Goal: Task Accomplishment & Management: Manage account settings

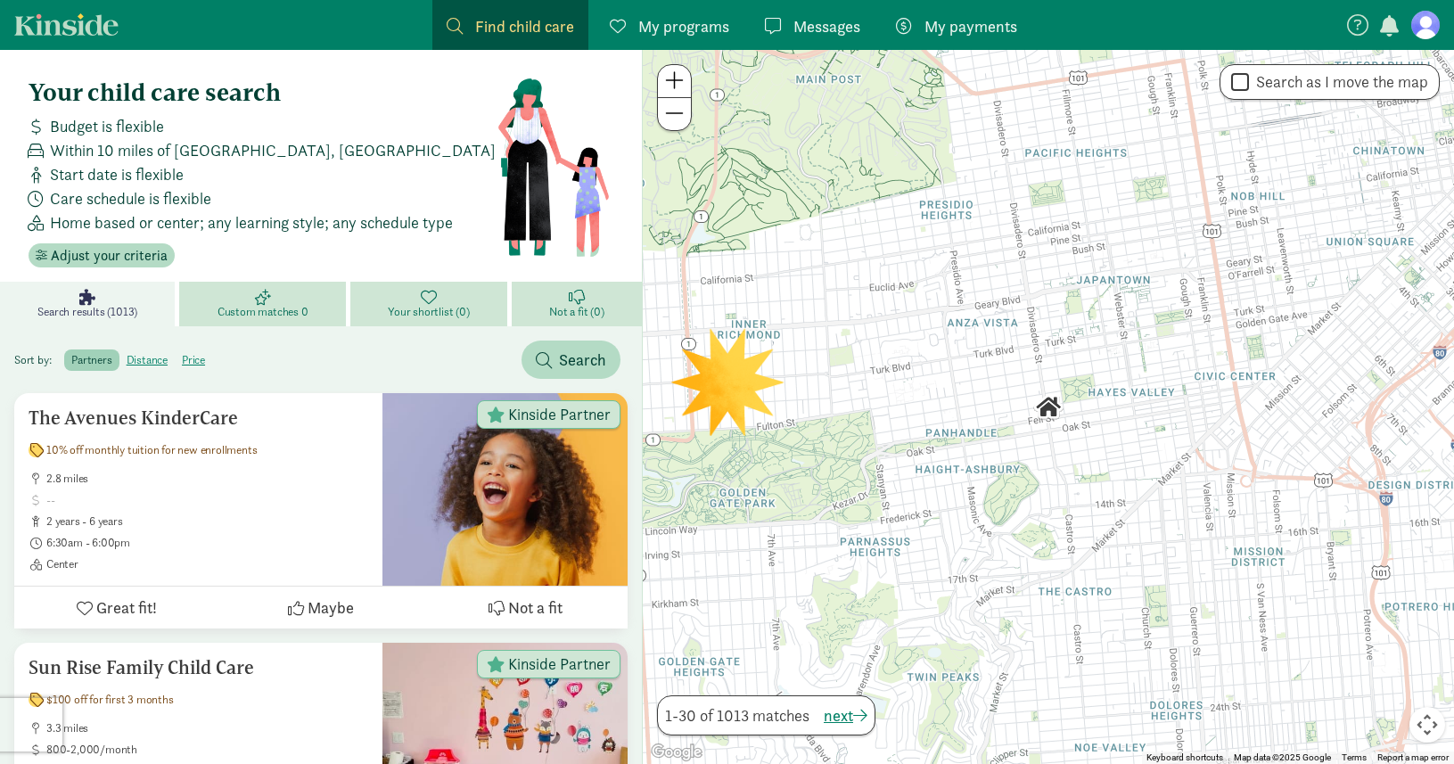
click at [667, 20] on span "My programs" at bounding box center [684, 26] width 91 height 24
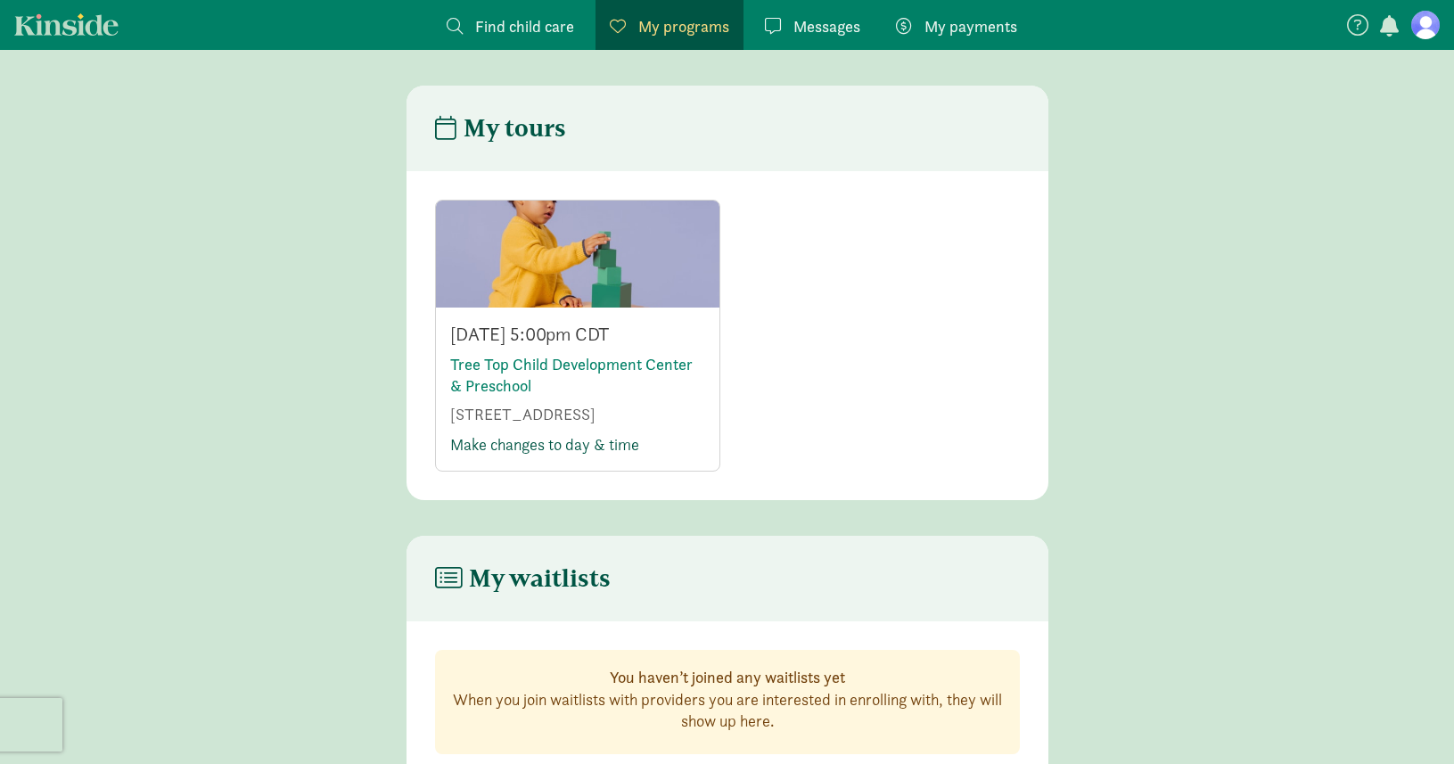
click at [510, 447] on link "Make changes to day & time" at bounding box center [544, 444] width 189 height 21
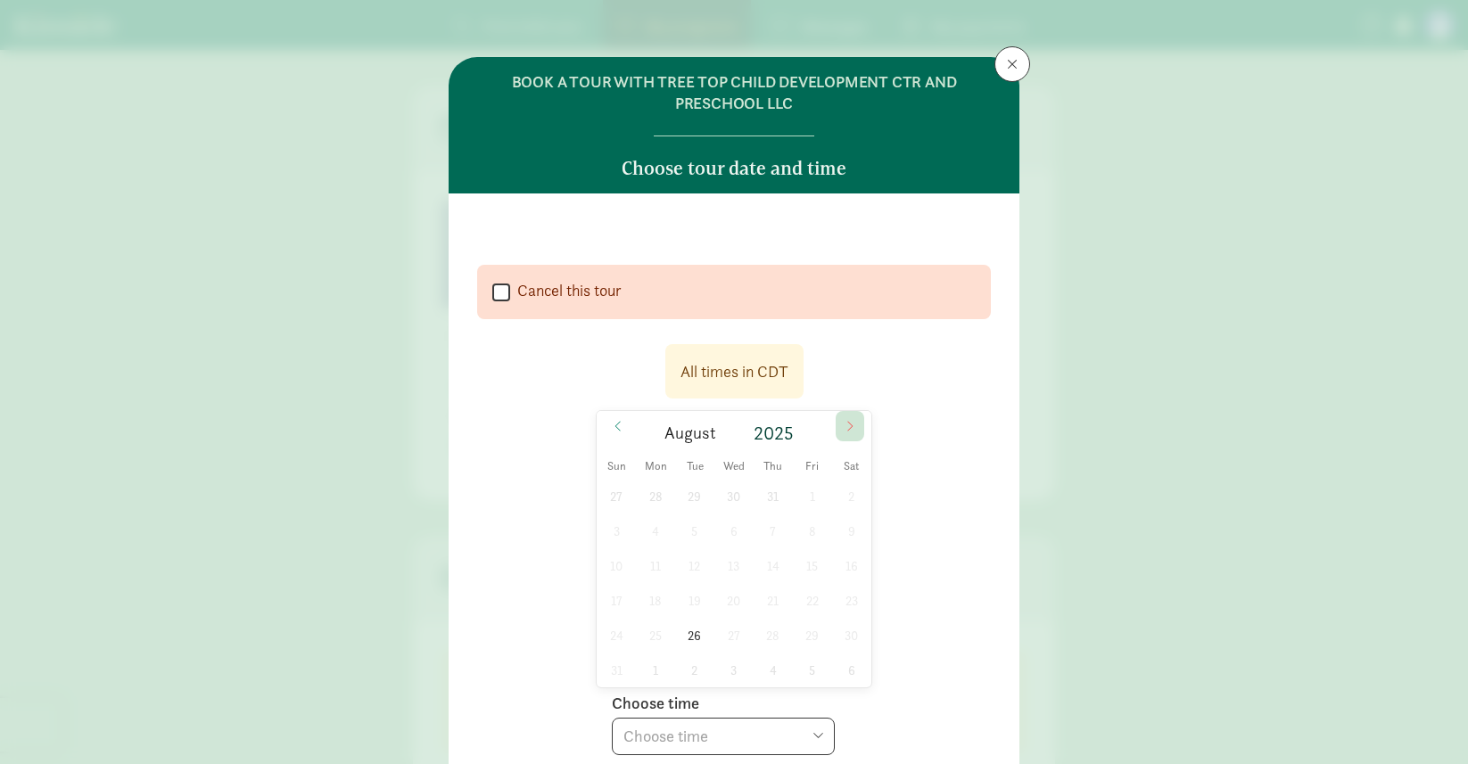
click at [847, 423] on icon at bounding box center [850, 426] width 11 height 12
click at [688, 564] on span "16" at bounding box center [694, 565] width 35 height 35
select select "[DATE]T17:00:00.000-05:00"
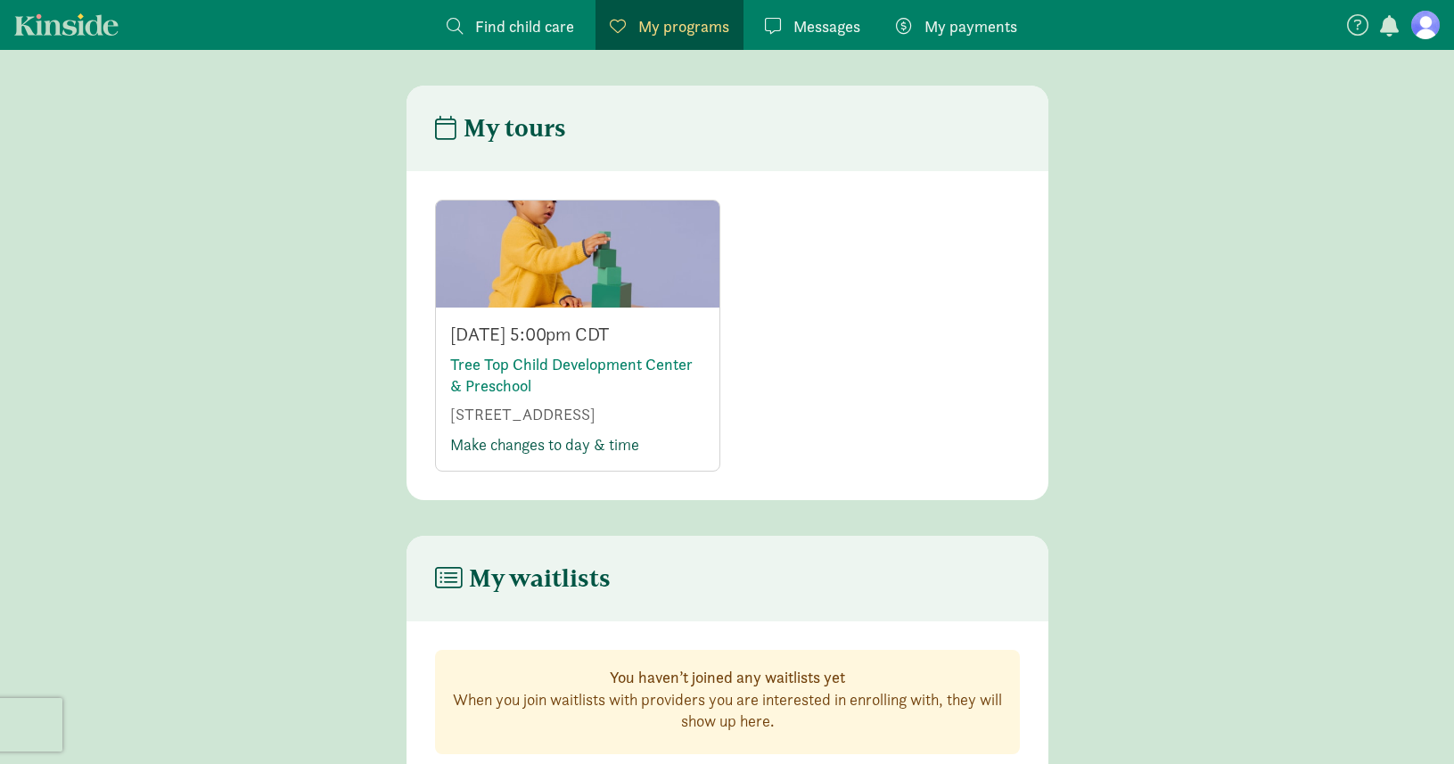
click at [519, 447] on link "Make changes to day & time" at bounding box center [544, 444] width 189 height 21
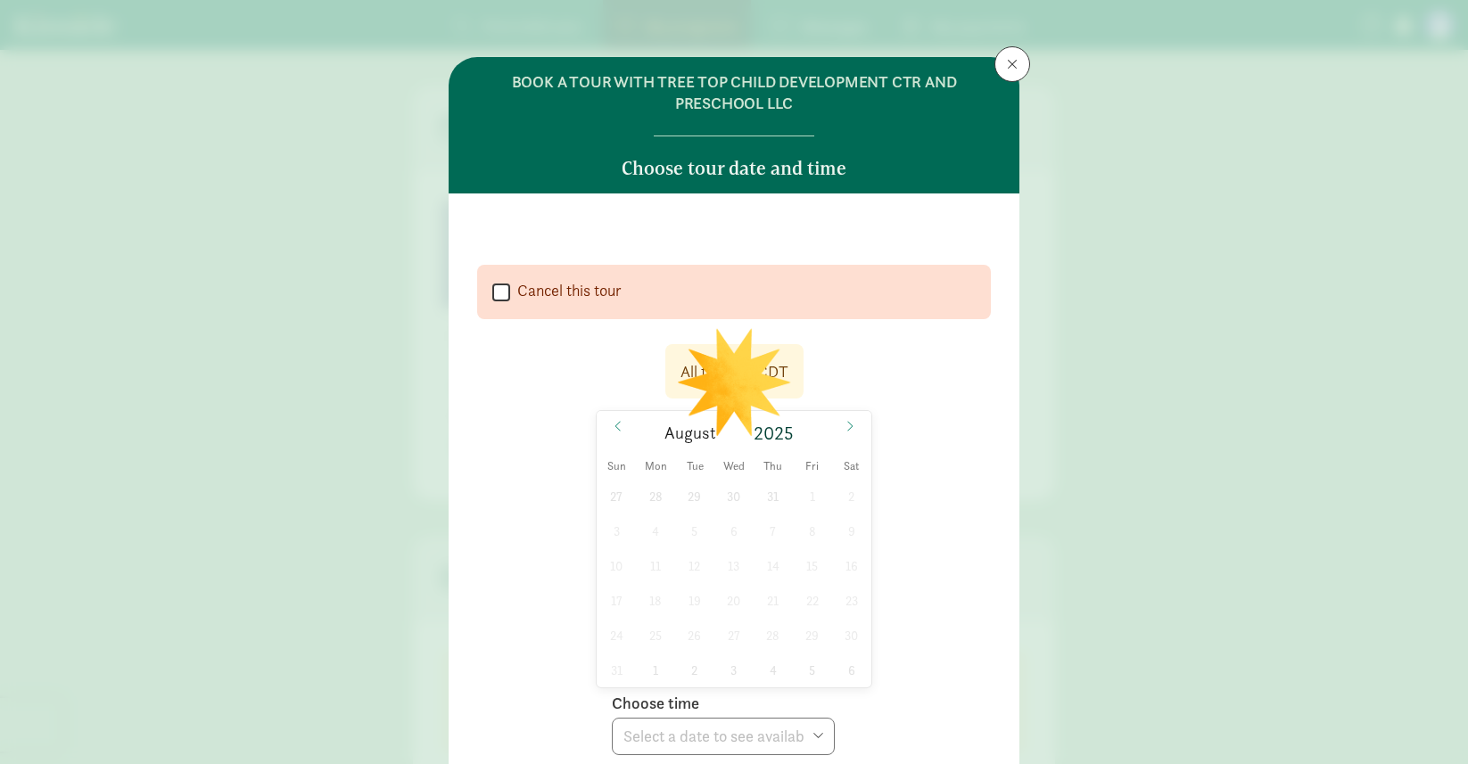
click at [500, 294] on input "Cancel this tour" at bounding box center [501, 292] width 18 height 24
checkbox input "true"
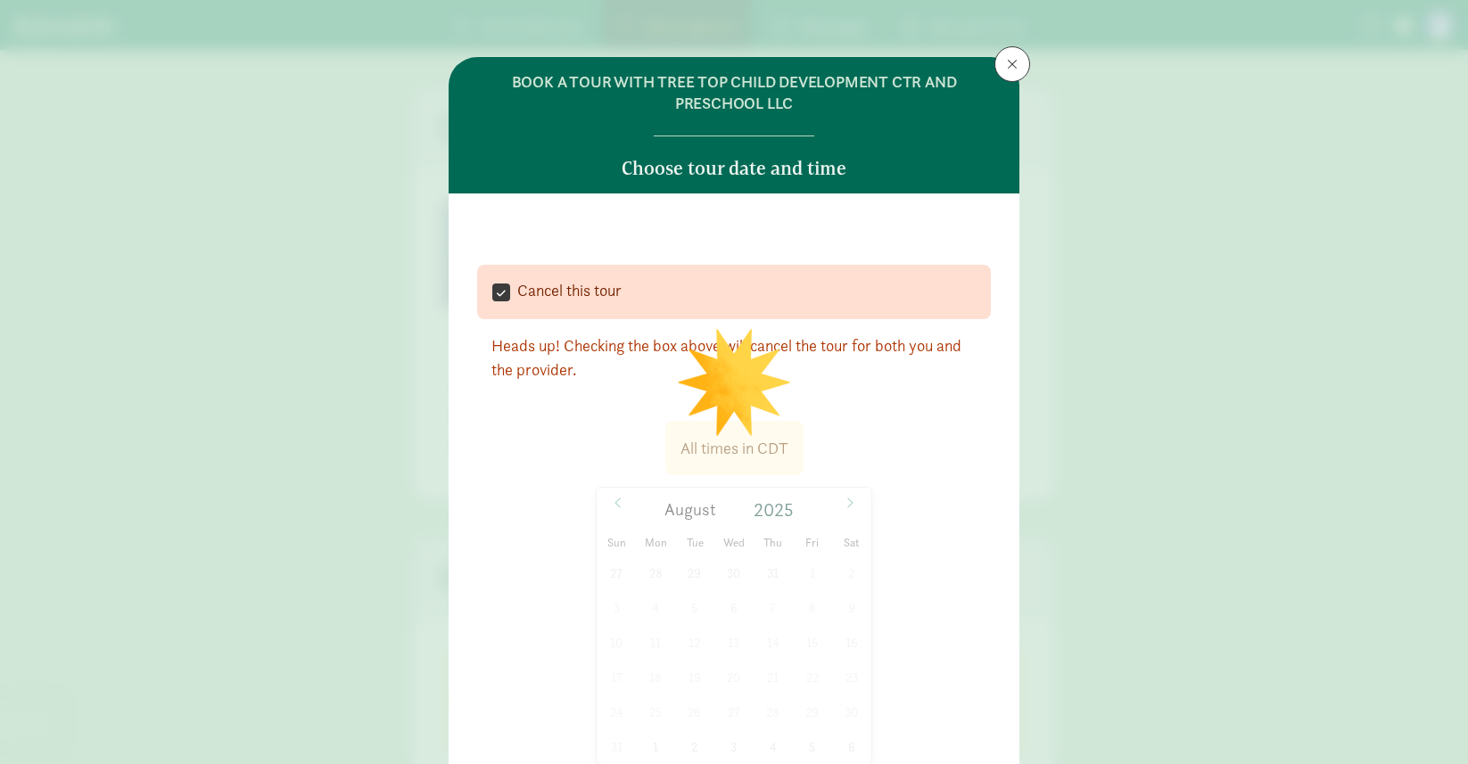
select select
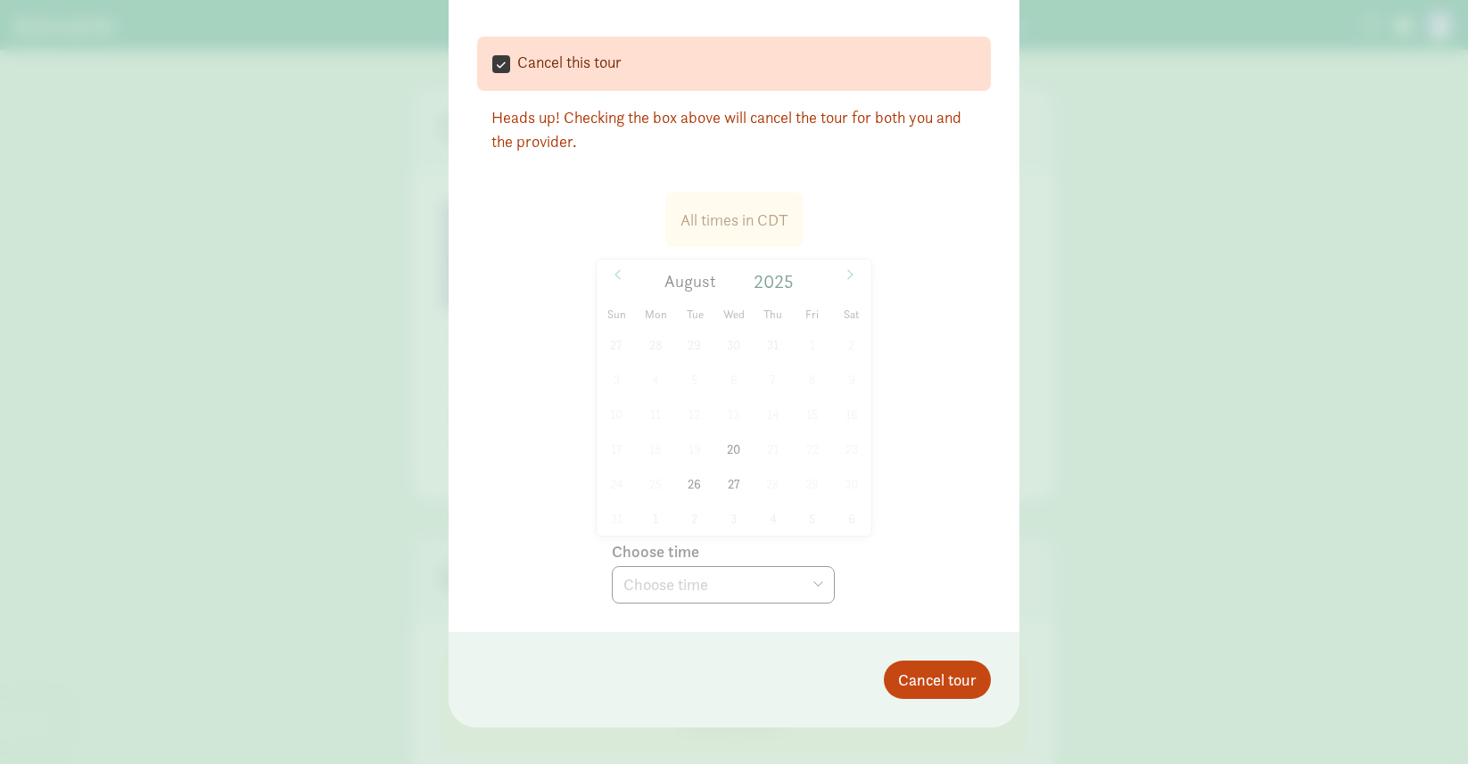
scroll to position [228, 0]
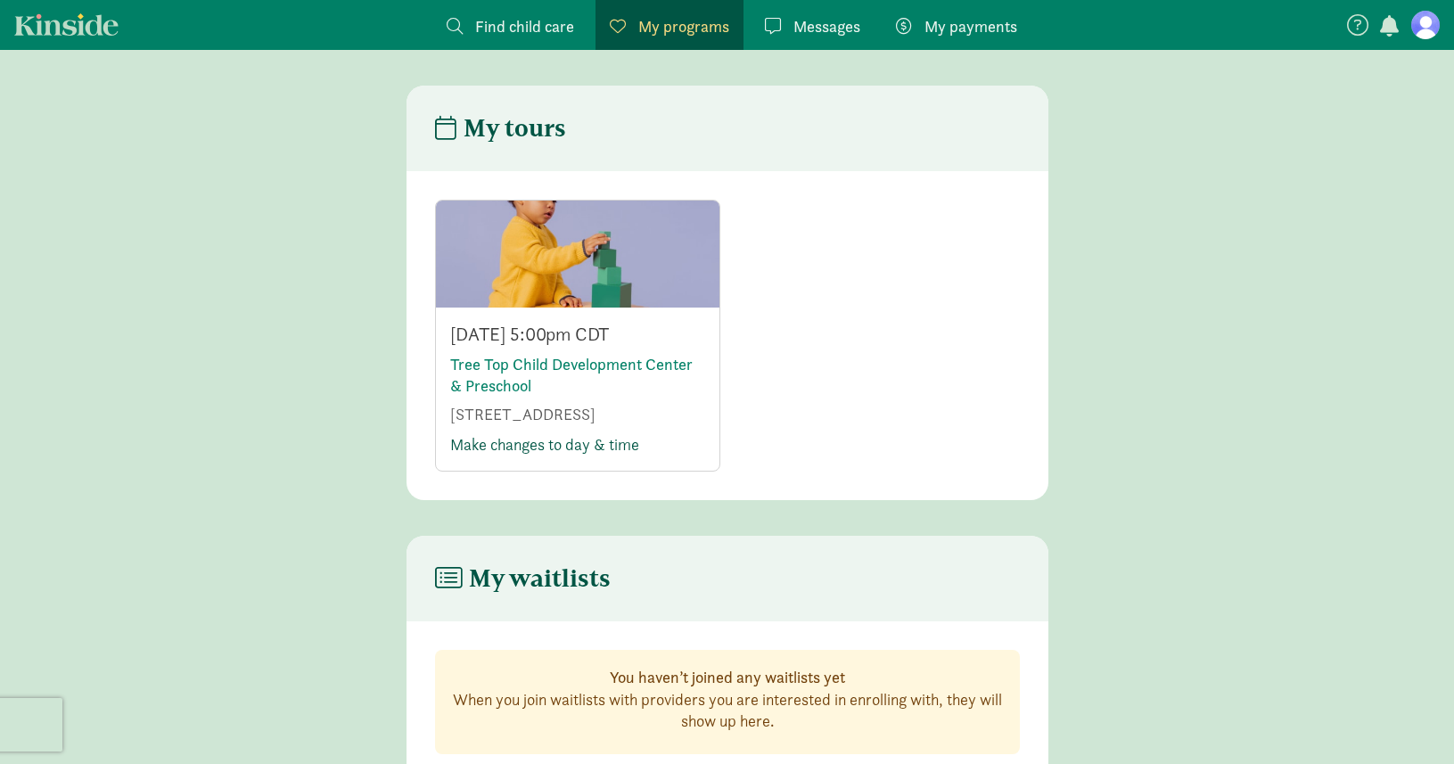
click at [575, 449] on link "Make changes to day & time" at bounding box center [544, 444] width 189 height 21
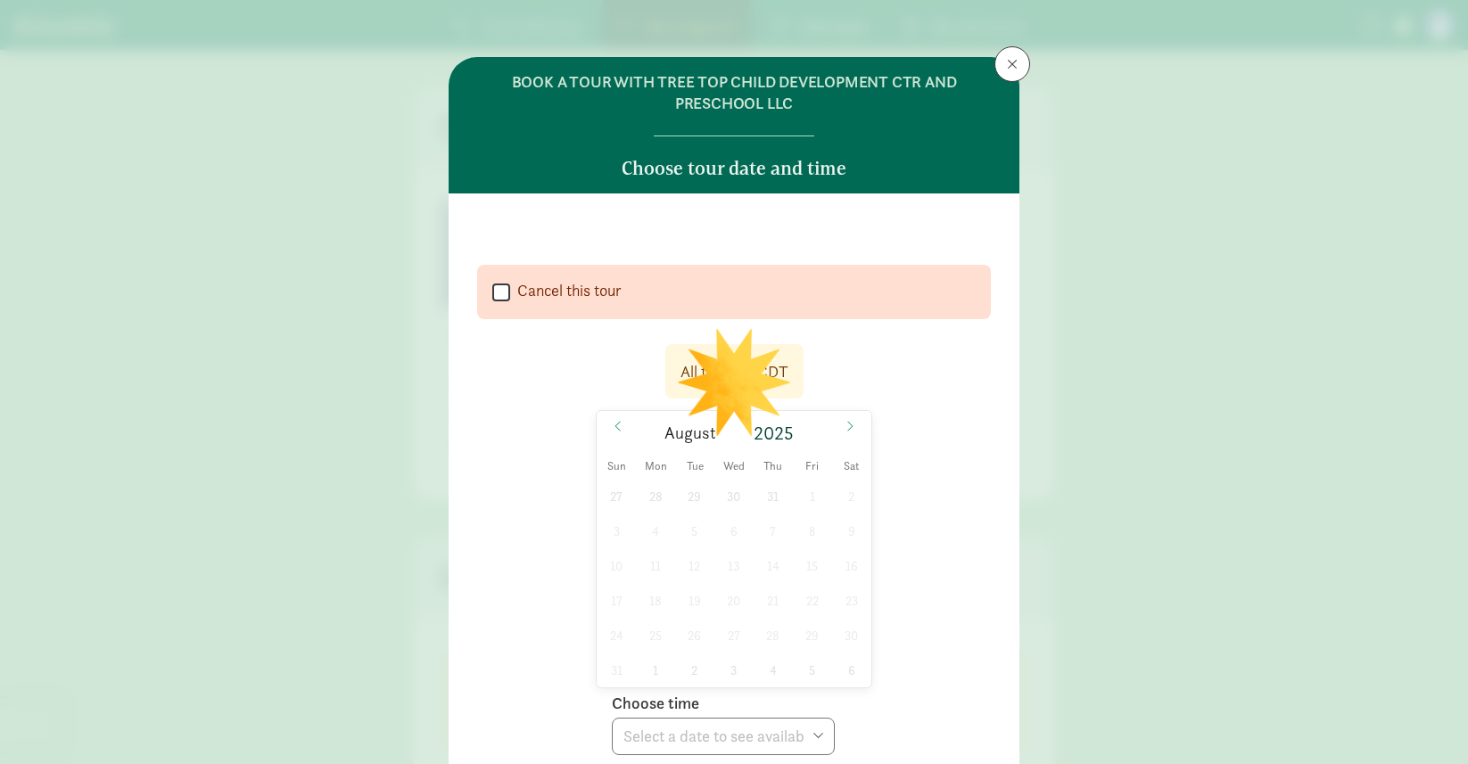
select select
